Goal: Task Accomplishment & Management: Manage account settings

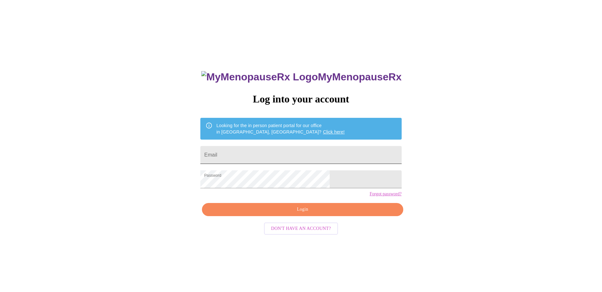
click at [265, 156] on input "Email" at bounding box center [300, 155] width 201 height 18
type input "[EMAIL_ADDRESS][DOMAIN_NAME]"
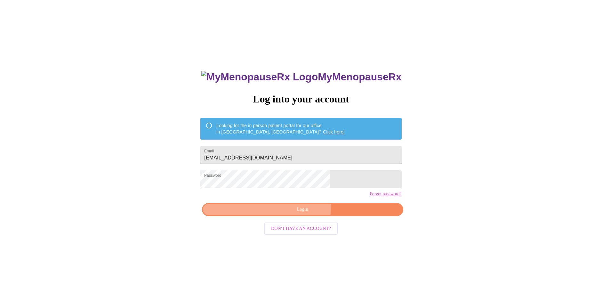
click at [295, 213] on span "Login" at bounding box center [302, 209] width 186 height 8
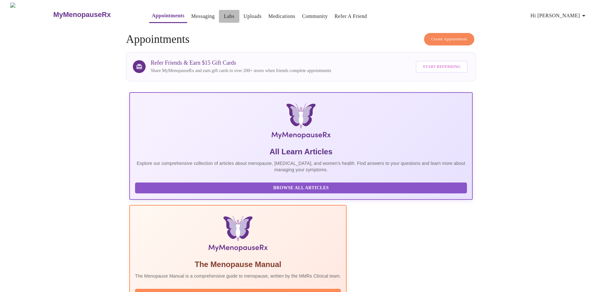
click at [224, 14] on link "Labs" at bounding box center [229, 16] width 11 height 9
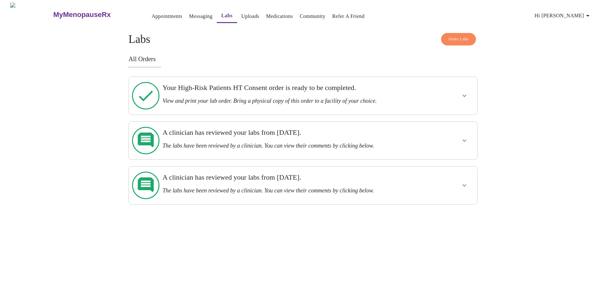
click at [211, 90] on h3 "Your High-Risk Patients HT Consent order is ready to be completed." at bounding box center [286, 87] width 248 height 8
click at [464, 92] on icon "show more" at bounding box center [465, 96] width 8 height 8
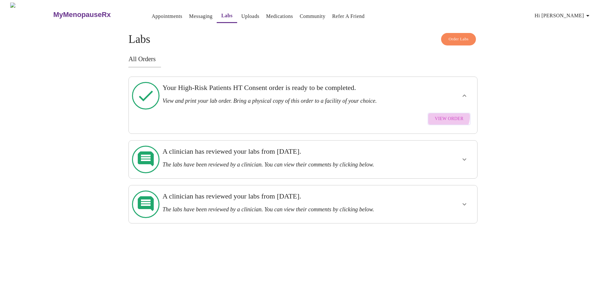
click at [445, 115] on span "View Order" at bounding box center [449, 119] width 29 height 8
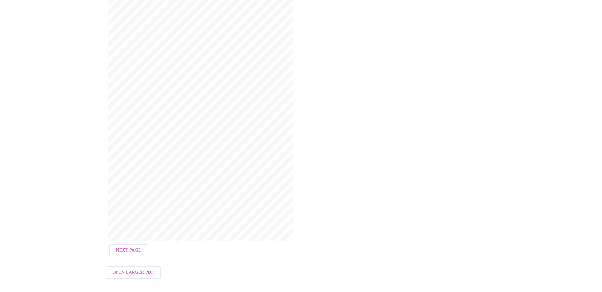
scroll to position [122, 0]
click at [126, 246] on span "Next Page" at bounding box center [128, 250] width 25 height 8
click at [133, 268] on span "Open Larger PDF" at bounding box center [133, 272] width 41 height 8
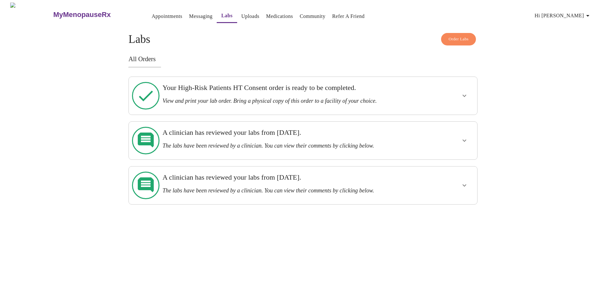
click at [462, 88] on button "show more" at bounding box center [464, 95] width 15 height 15
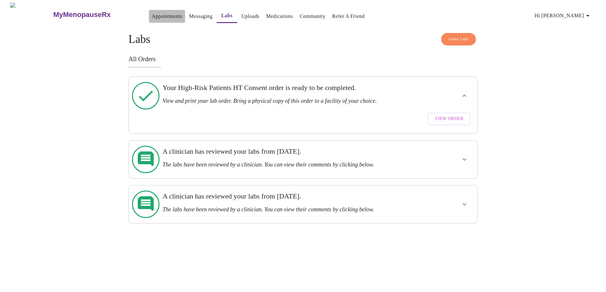
click at [152, 13] on link "Appointments" at bounding box center [167, 16] width 31 height 9
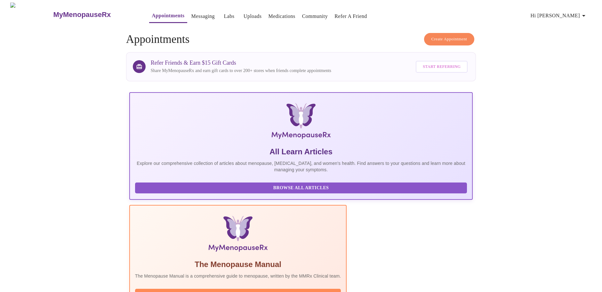
click at [191, 12] on link "Messaging" at bounding box center [202, 16] width 23 height 9
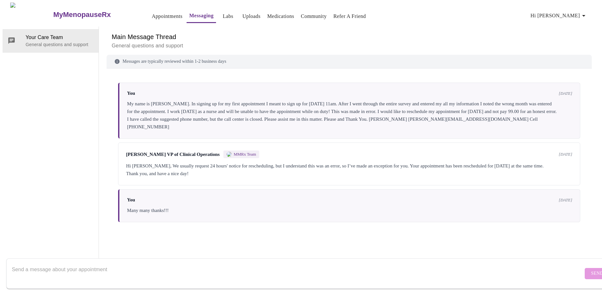
click at [152, 13] on link "Appointments" at bounding box center [167, 16] width 31 height 9
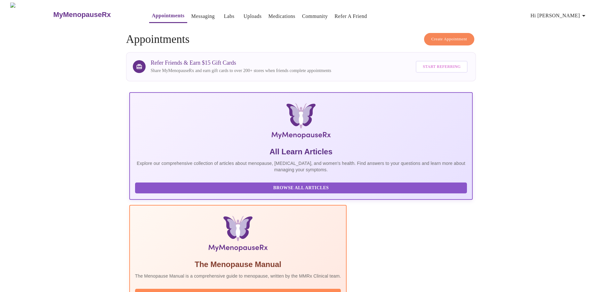
click at [224, 12] on link "Labs" at bounding box center [229, 16] width 11 height 9
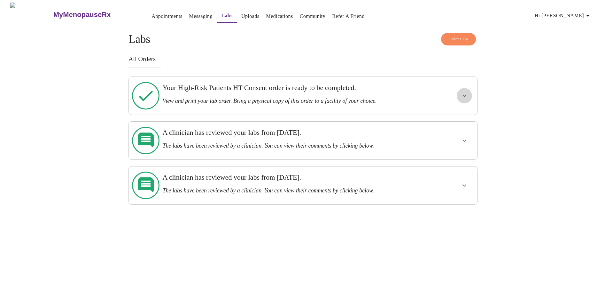
click at [463, 92] on icon "show more" at bounding box center [465, 96] width 8 height 8
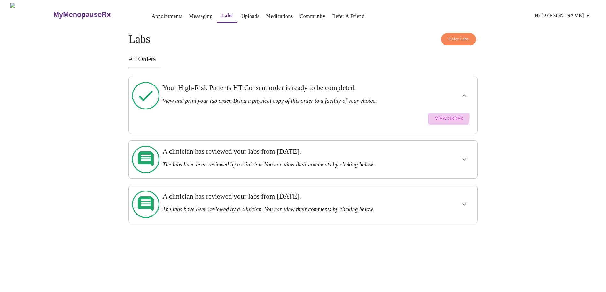
click at [447, 115] on span "View Order" at bounding box center [449, 119] width 29 height 8
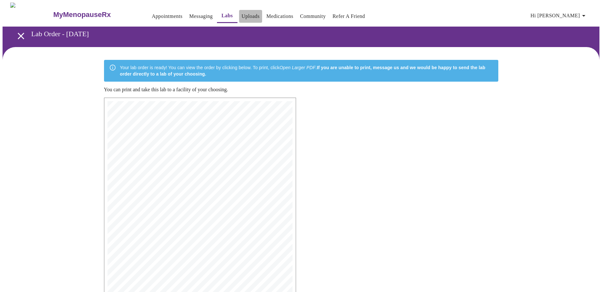
click at [241, 12] on link "Uploads" at bounding box center [250, 16] width 18 height 9
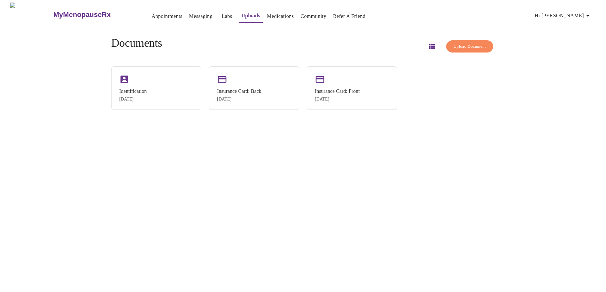
click at [460, 43] on span "Upload Document" at bounding box center [470, 46] width 32 height 7
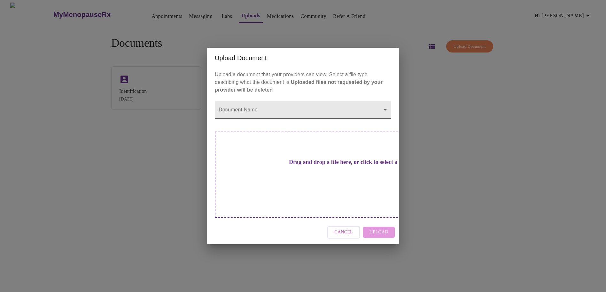
click at [267, 119] on body "MyMenopauseRx Appointments Messaging Labs Uploads Medications Community Refer a…" at bounding box center [303, 149] width 601 height 292
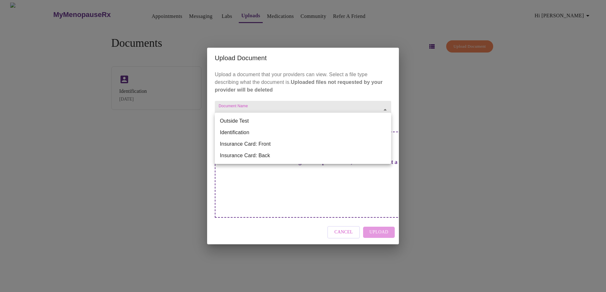
click at [458, 114] on div at bounding box center [303, 146] width 606 height 292
click at [294, 121] on body "MyMenopauseRx Appointments Messaging Labs Uploads Medications Community Refer a…" at bounding box center [303, 149] width 601 height 292
click at [492, 120] on div at bounding box center [303, 146] width 606 height 292
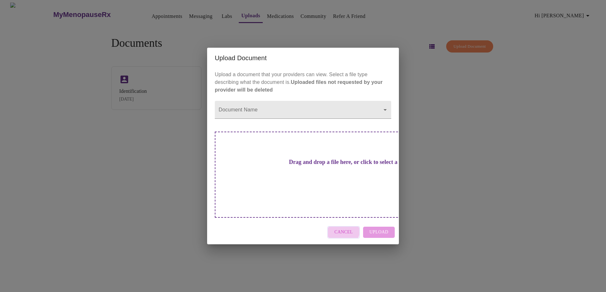
click at [340, 228] on span "Cancel" at bounding box center [344, 232] width 19 height 8
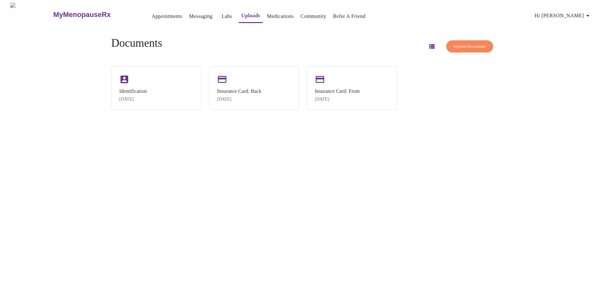
click at [461, 43] on span "Upload Document" at bounding box center [470, 46] width 32 height 7
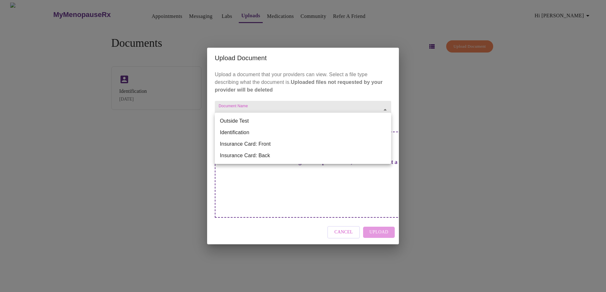
click at [251, 121] on body "MyMenopauseRx Appointments Messaging Labs Uploads Medications Community Refer a…" at bounding box center [303, 149] width 601 height 292
click at [520, 81] on div at bounding box center [303, 146] width 606 height 292
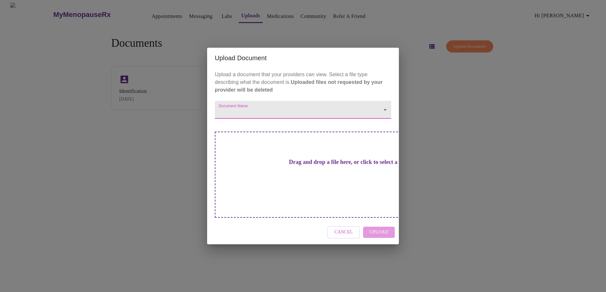
click at [337, 228] on span "Cancel" at bounding box center [344, 232] width 19 height 8
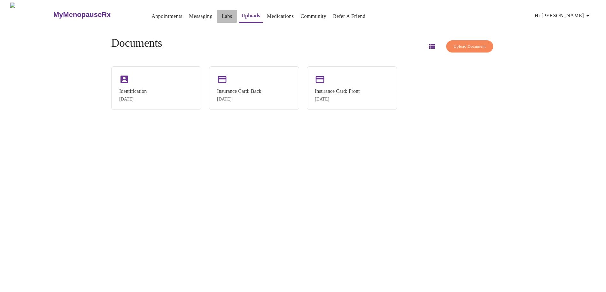
click at [222, 14] on link "Labs" at bounding box center [227, 16] width 11 height 9
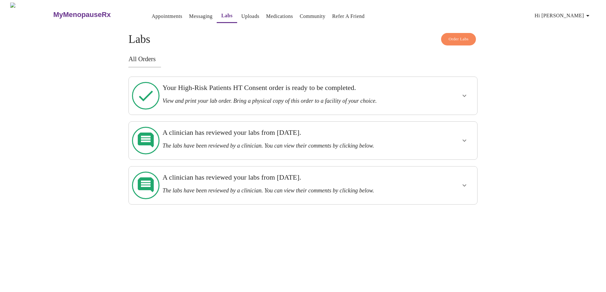
click at [197, 98] on h3 "View and print your lab order. Bring a physical copy of this order to a facilit…" at bounding box center [286, 101] width 248 height 7
click at [241, 13] on link "Uploads" at bounding box center [250, 16] width 18 height 9
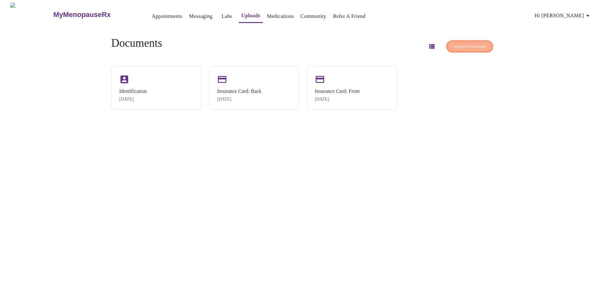
click at [454, 43] on span "Upload Document" at bounding box center [470, 46] width 32 height 7
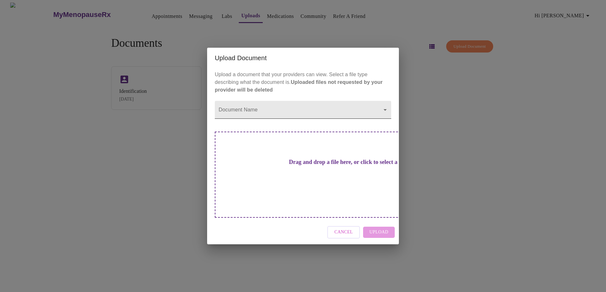
click at [232, 120] on body "MyMenopauseRx Appointments Messaging Labs Uploads Medications Community Refer a…" at bounding box center [303, 149] width 601 height 292
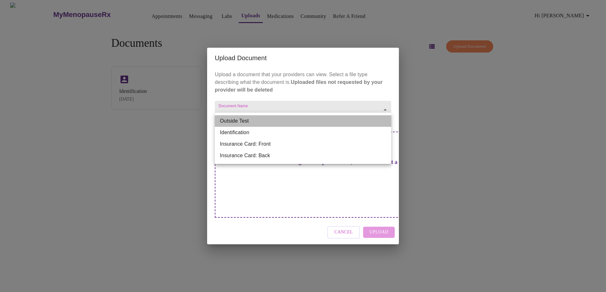
click at [233, 121] on li "Outside Test" at bounding box center [303, 121] width 177 height 12
type input "Outside Test"
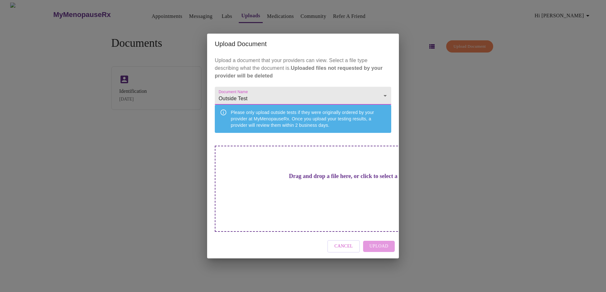
click at [298, 179] on h3 "Drag and drop a file here, or click to select a file" at bounding box center [348, 176] width 177 height 7
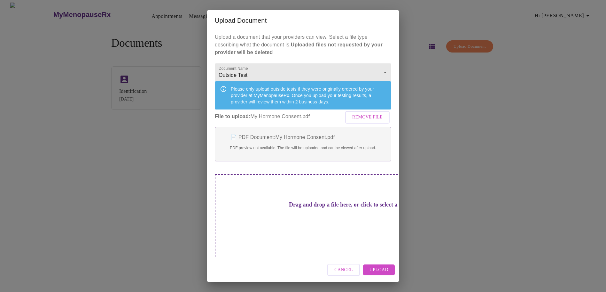
click at [378, 266] on span "Upload" at bounding box center [379, 270] width 19 height 8
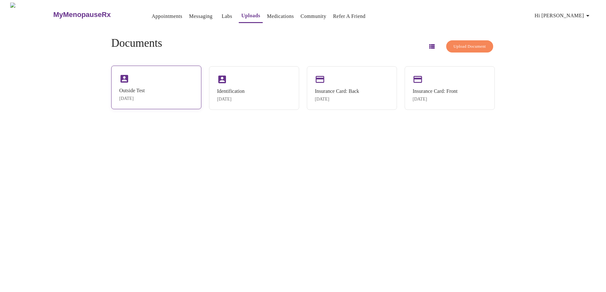
click at [141, 88] on div "Outside Test" at bounding box center [132, 91] width 26 height 6
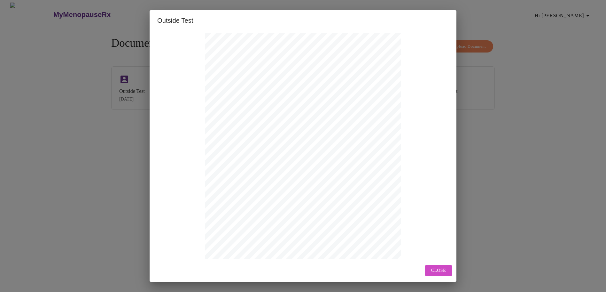
click at [435, 268] on span "Close" at bounding box center [438, 270] width 15 height 8
